Goal: Task Accomplishment & Management: Manage account settings

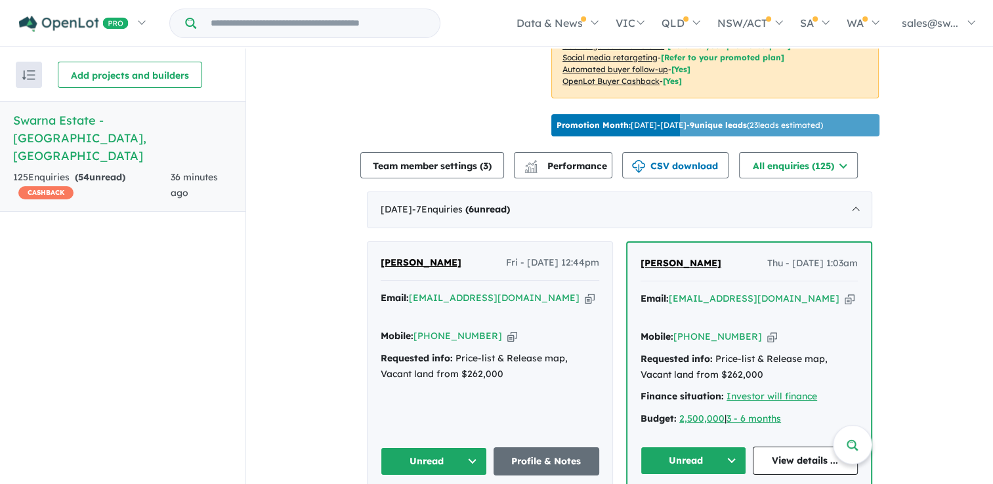
scroll to position [525, 0]
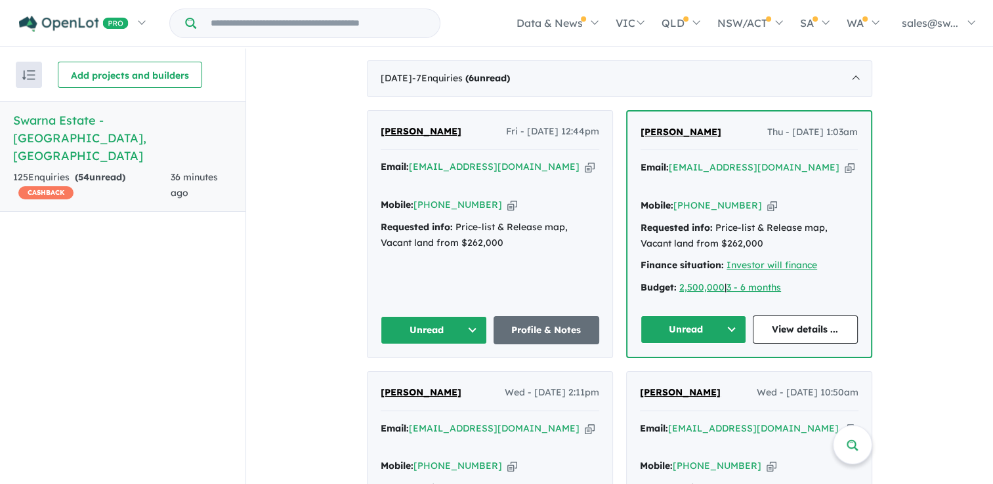
click at [472, 316] on button "Unread" at bounding box center [433, 330] width 106 height 28
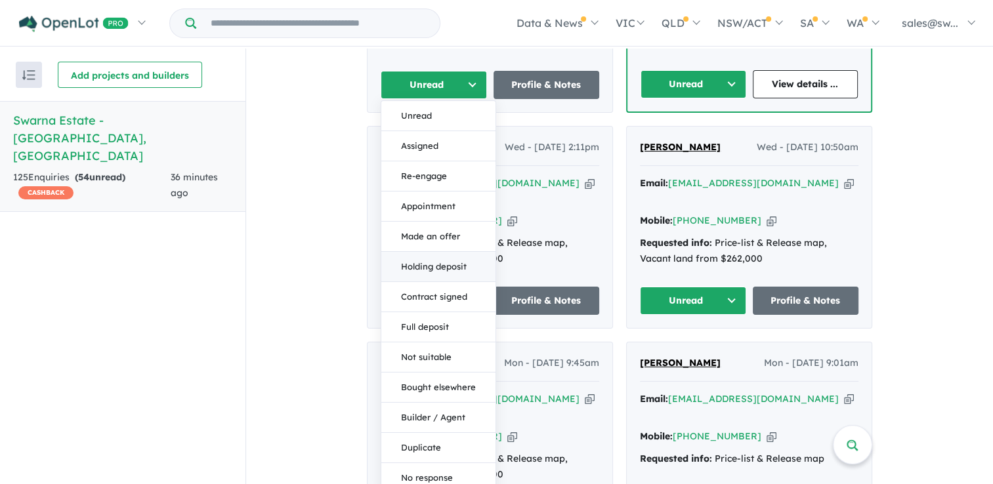
scroll to position [787, 0]
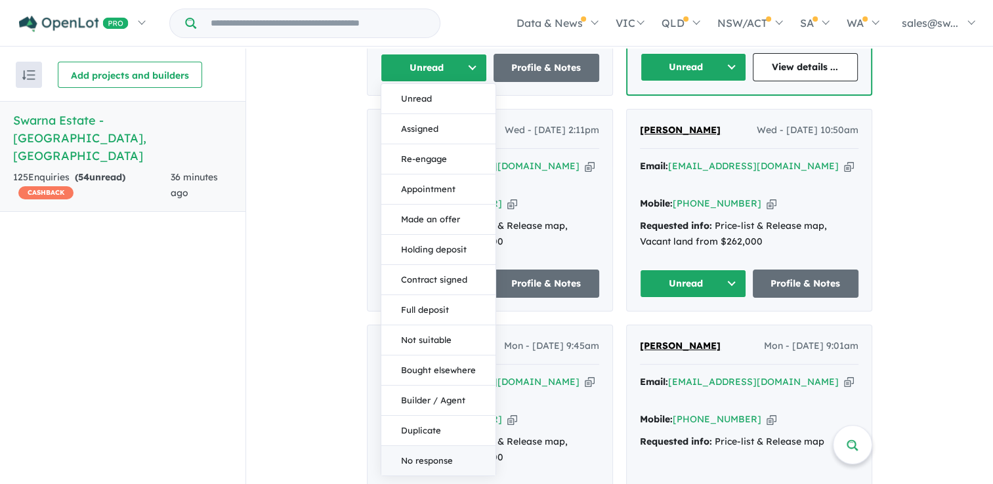
click at [420, 446] on button "No response" at bounding box center [438, 461] width 114 height 30
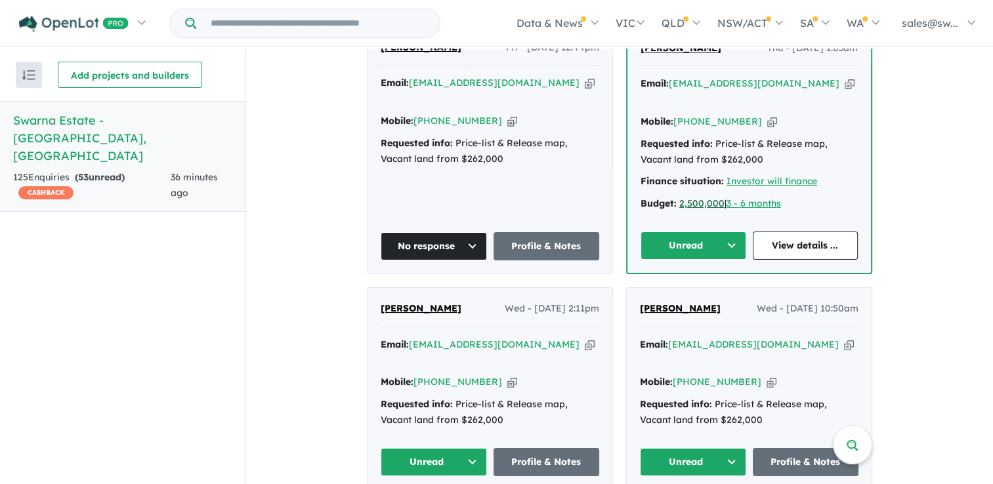
scroll to position [590, 0]
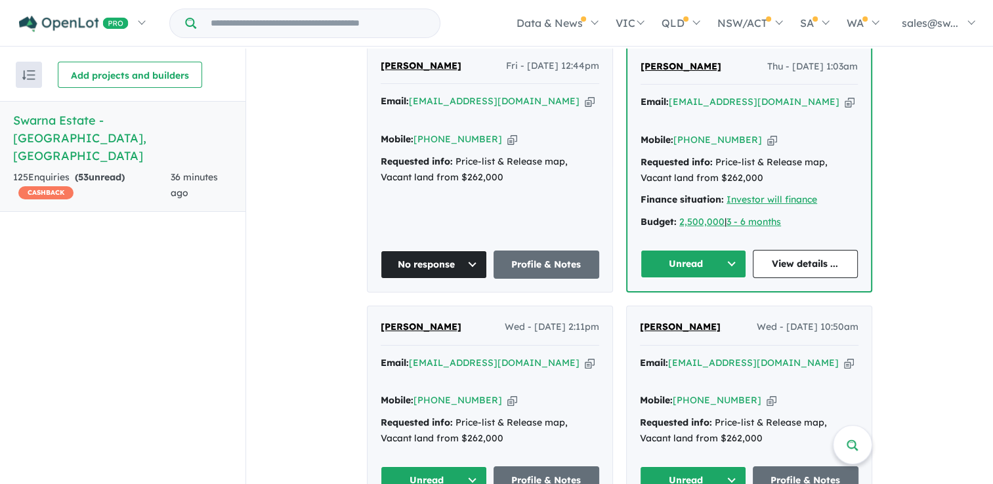
click at [702, 250] on button "Unread" at bounding box center [693, 264] width 106 height 28
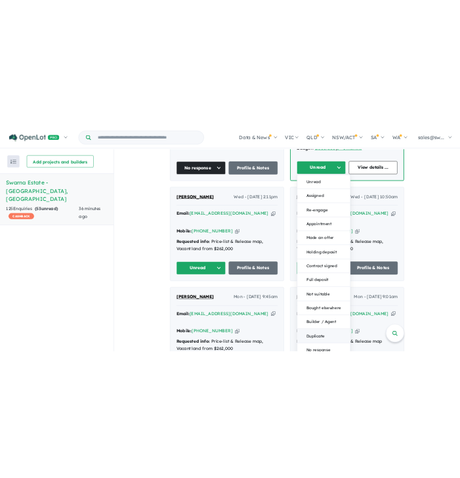
scroll to position [787, 0]
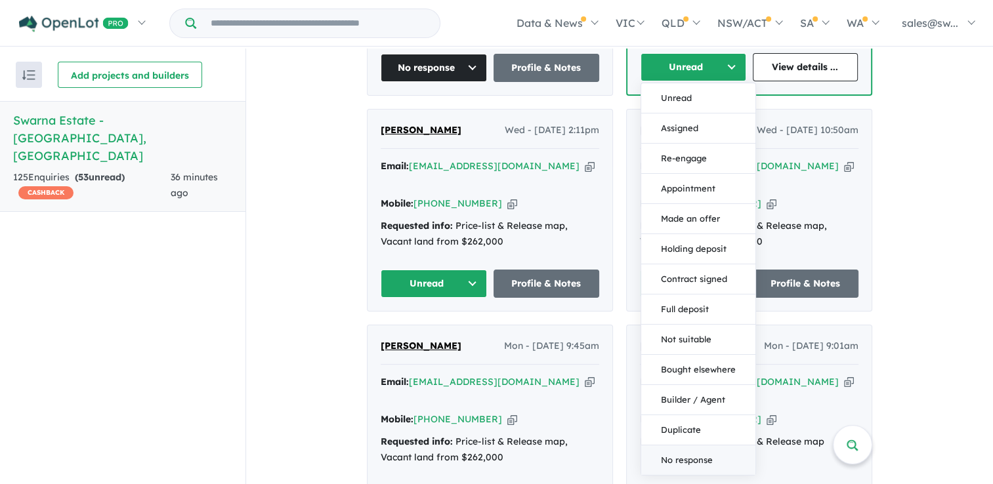
click at [691, 445] on button "No response" at bounding box center [698, 460] width 114 height 30
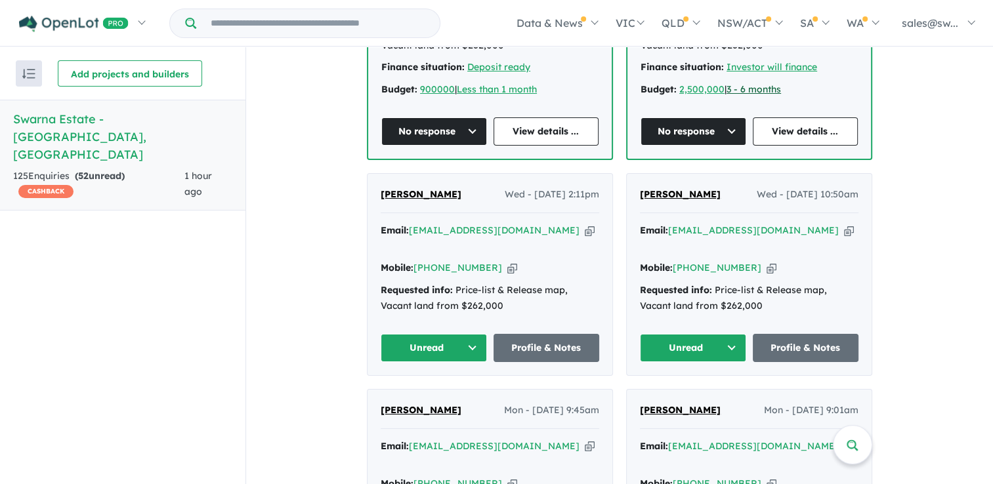
scroll to position [656, 0]
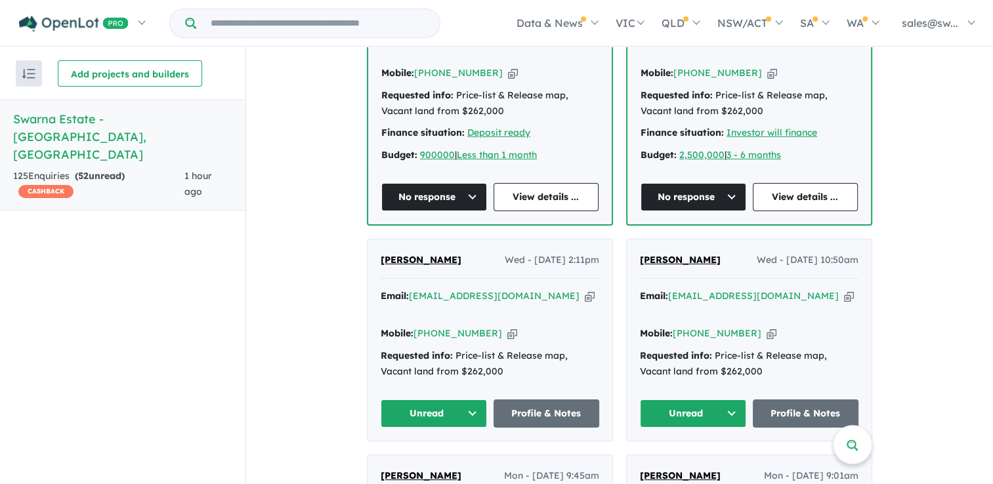
click at [405, 400] on button "Unread" at bounding box center [433, 414] width 106 height 28
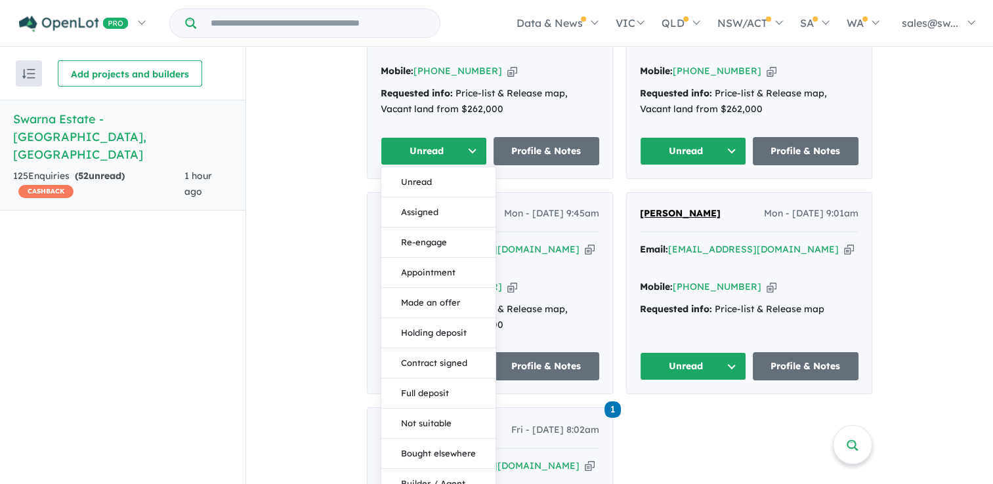
scroll to position [1050, 0]
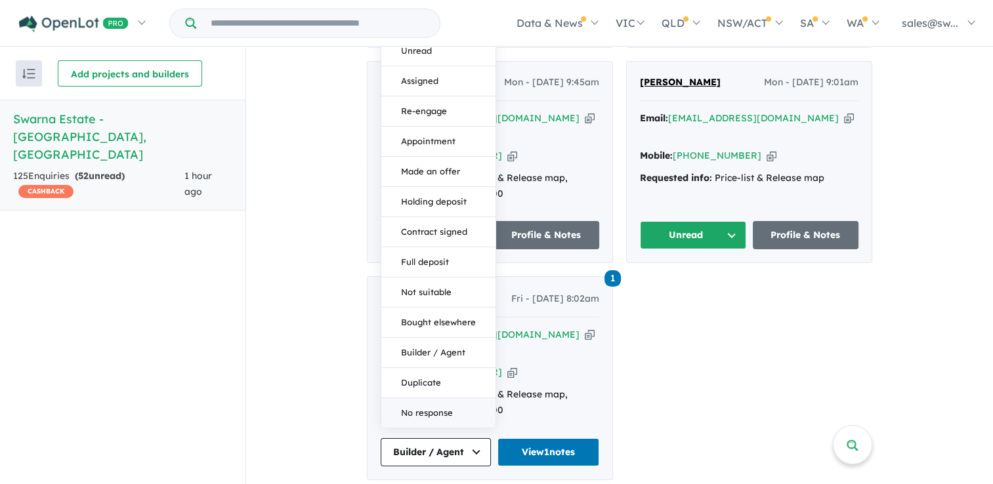
click at [409, 398] on button "No response" at bounding box center [438, 413] width 114 height 30
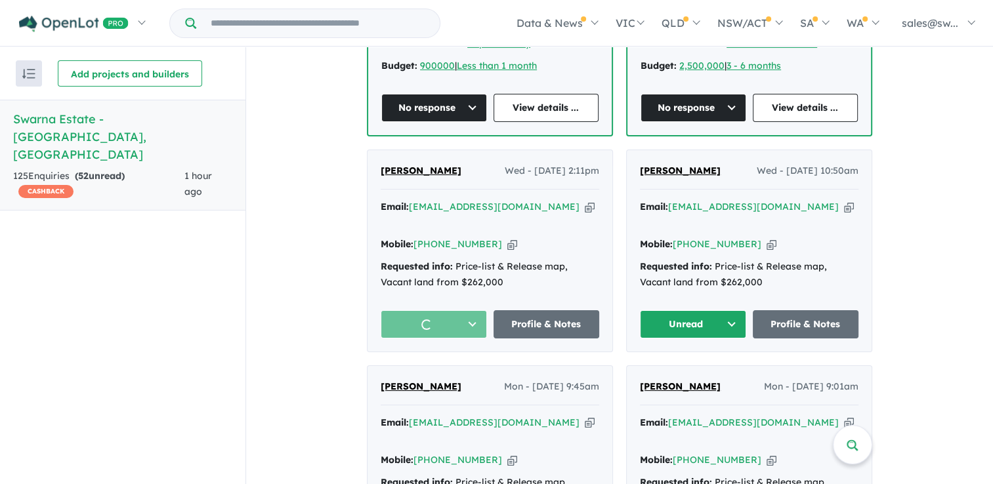
scroll to position [722, 0]
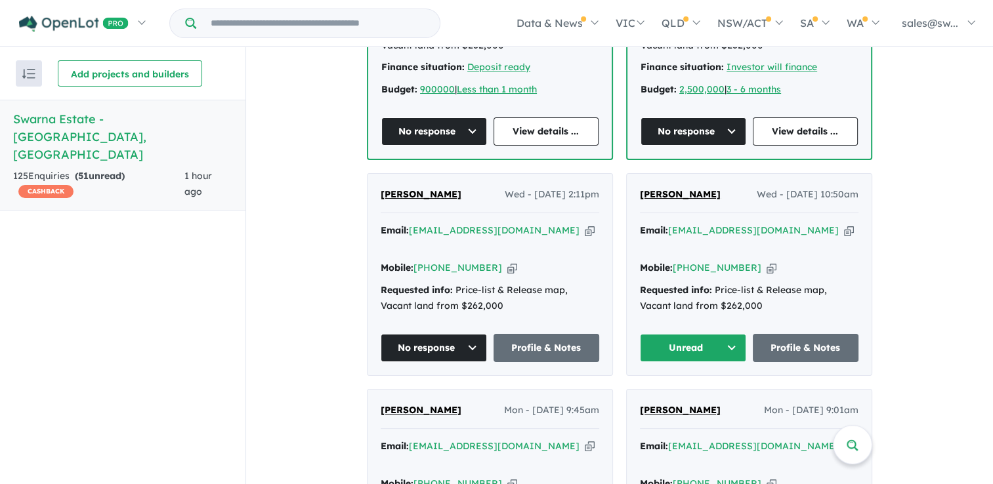
click at [695, 334] on button "Unread" at bounding box center [693, 348] width 106 height 28
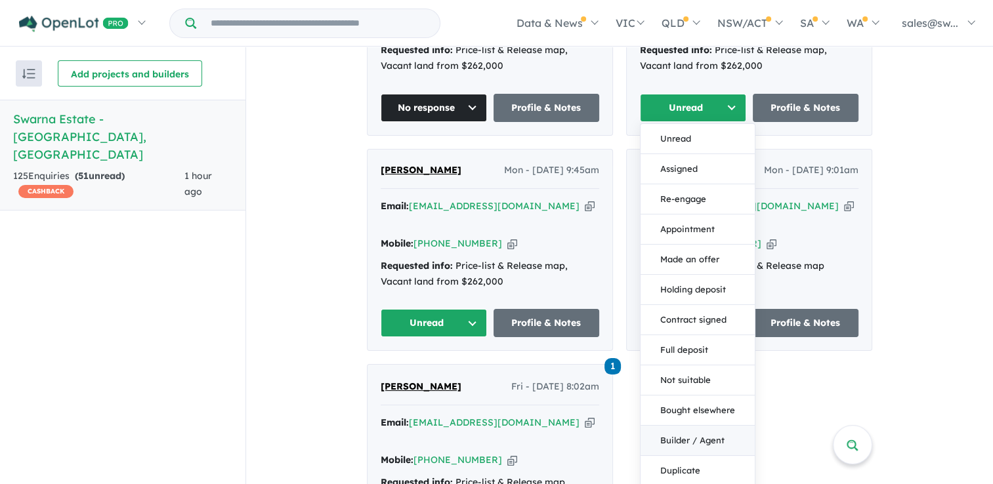
scroll to position [984, 0]
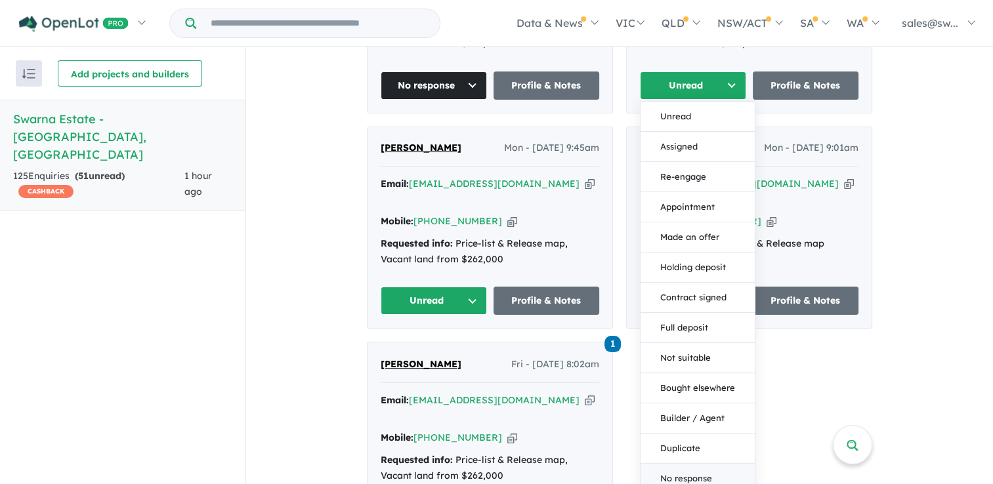
click at [668, 464] on button "No response" at bounding box center [697, 479] width 114 height 30
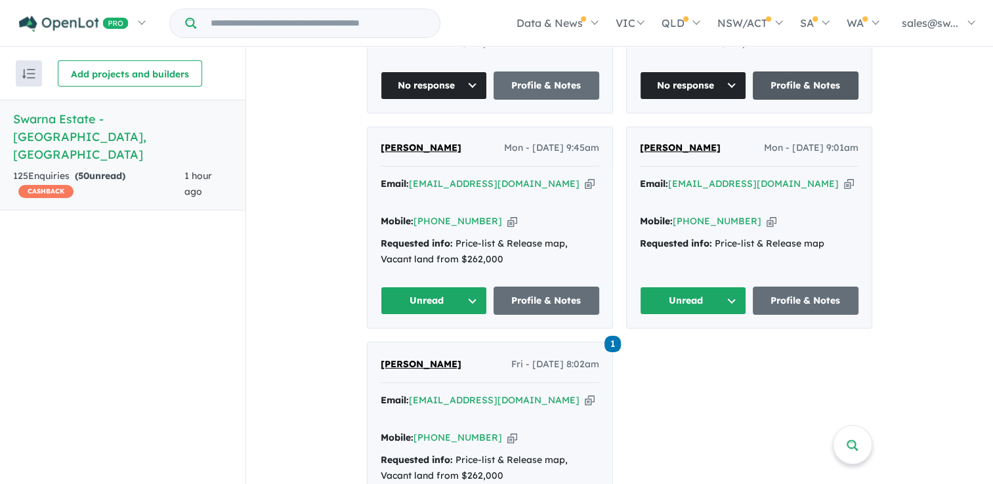
click at [792, 72] on link "Profile & Notes" at bounding box center [805, 86] width 106 height 28
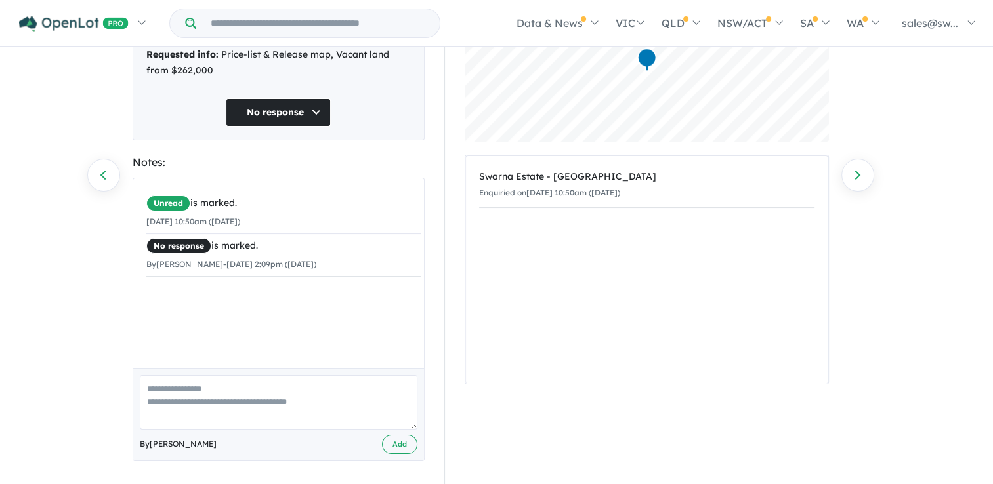
scroll to position [139, 0]
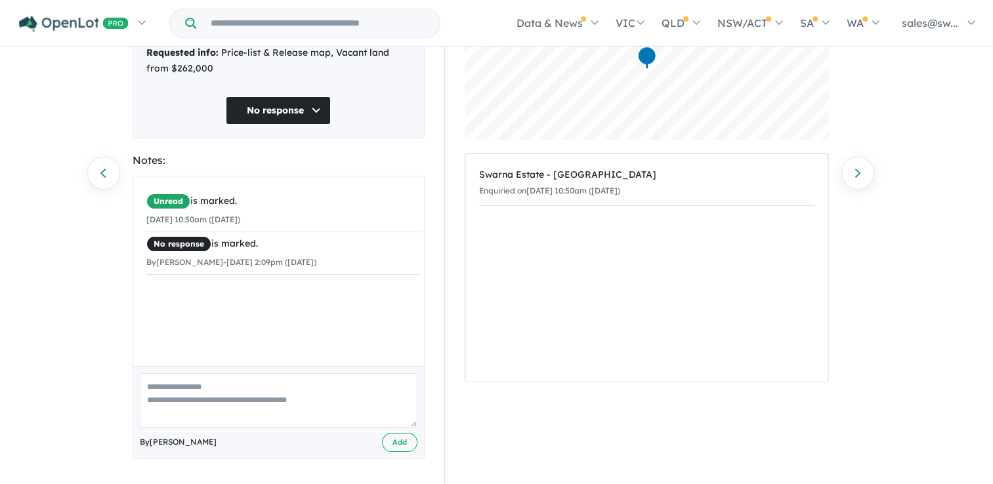
click at [232, 382] on textarea at bounding box center [278, 400] width 277 height 54
type textarea "**********"
click at [390, 444] on button "Add" at bounding box center [399, 442] width 35 height 19
click at [102, 167] on link "Previous enquiry" at bounding box center [103, 173] width 33 height 33
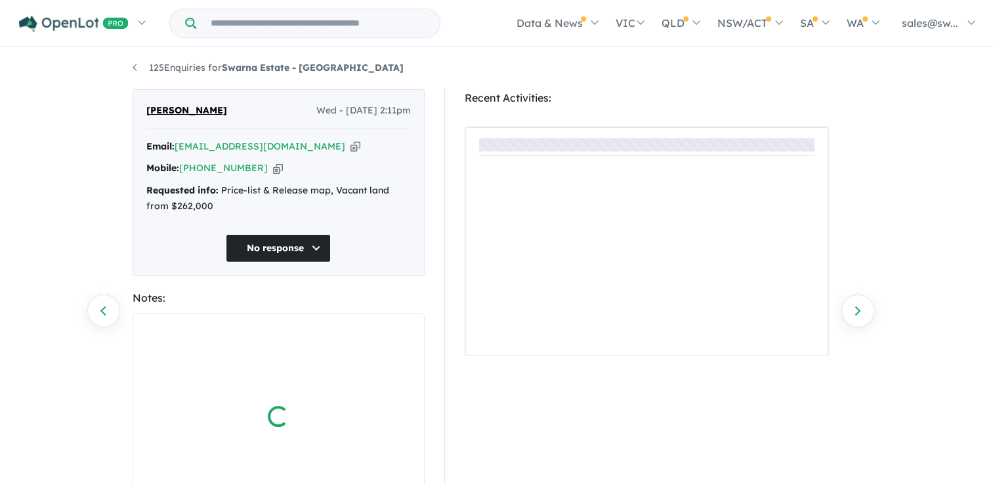
scroll to position [139, 0]
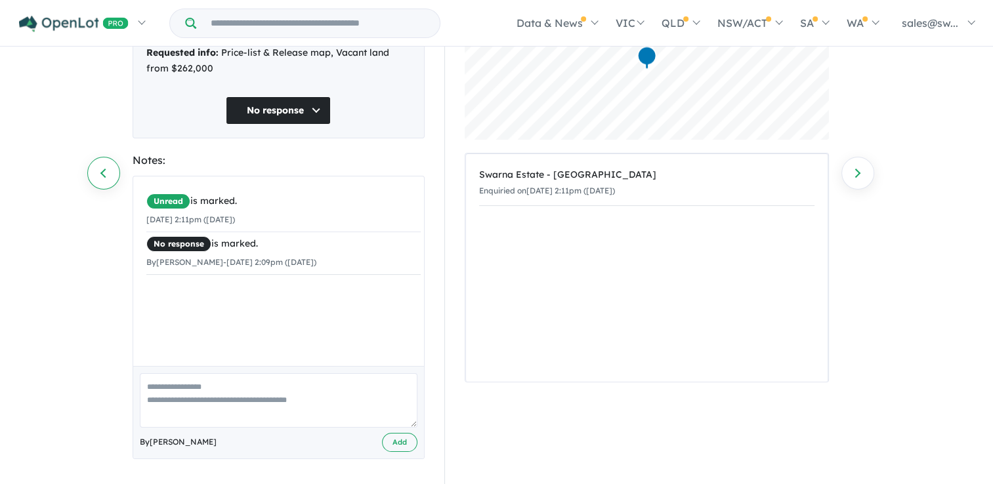
click at [99, 157] on link "Previous enquiry" at bounding box center [103, 173] width 33 height 33
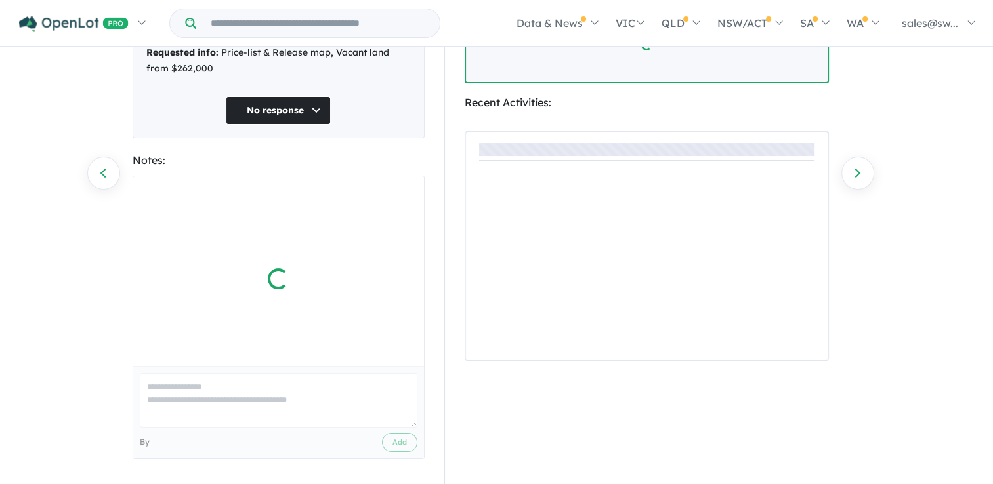
scroll to position [0, 209]
